Goal: Find specific page/section: Locate item on page

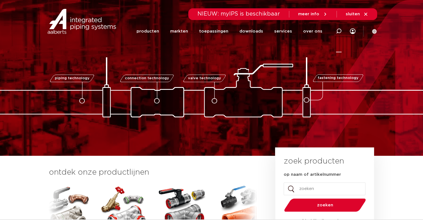
click at [337, 32] on icon at bounding box center [338, 31] width 7 height 7
paste input "6202515"
type input "6202515"
click button "Zoeken" at bounding box center [0, 0] width 0 height 0
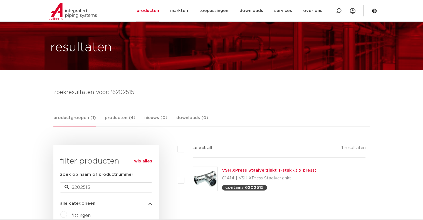
scroll to position [28, 0]
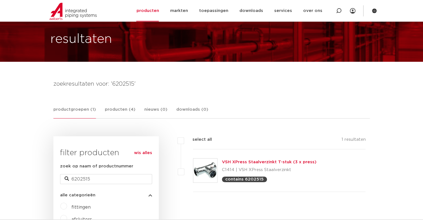
click at [206, 169] on img at bounding box center [205, 170] width 24 height 24
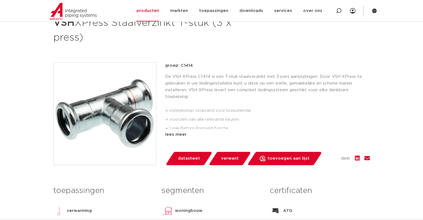
click at [126, 114] on img at bounding box center [105, 114] width 102 height 102
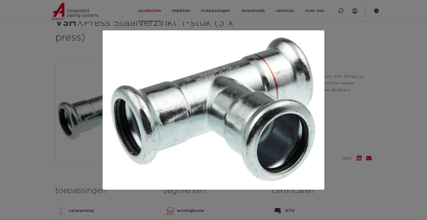
click at [215, 118] on img at bounding box center [213, 110] width 213 height 150
click at [70, 69] on div at bounding box center [213, 110] width 427 height 220
